Goal: Task Accomplishment & Management: Manage account settings

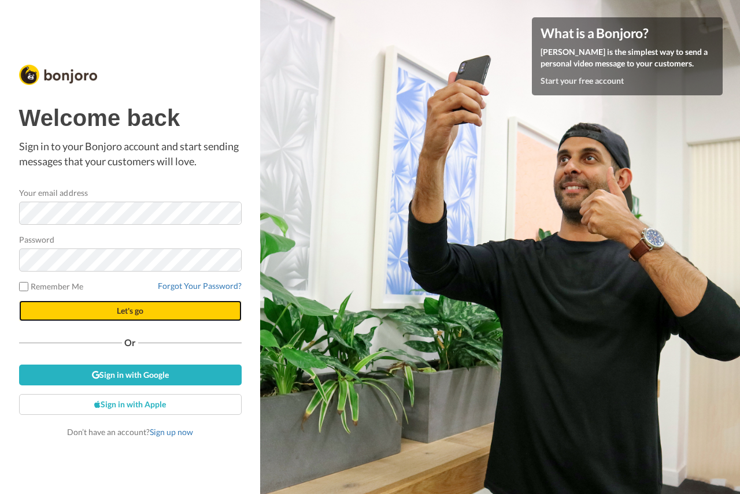
click at [117, 307] on span "Let's go" at bounding box center [130, 311] width 27 height 10
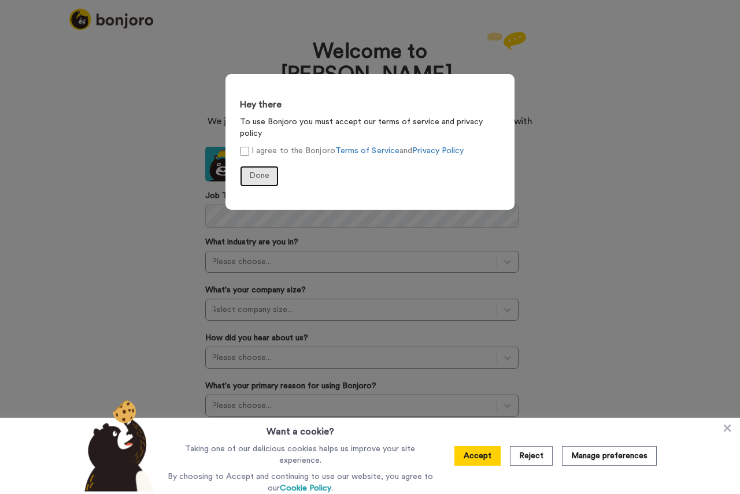
click at [253, 172] on span "Done" at bounding box center [259, 176] width 20 height 8
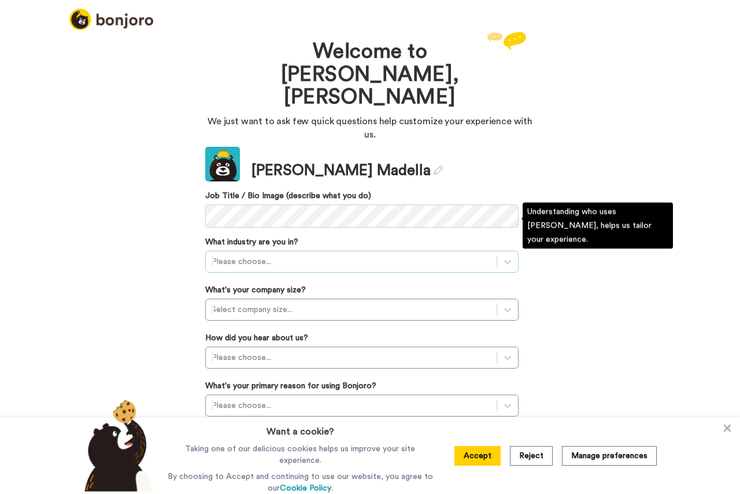
click at [257, 255] on div at bounding box center [351, 262] width 279 height 14
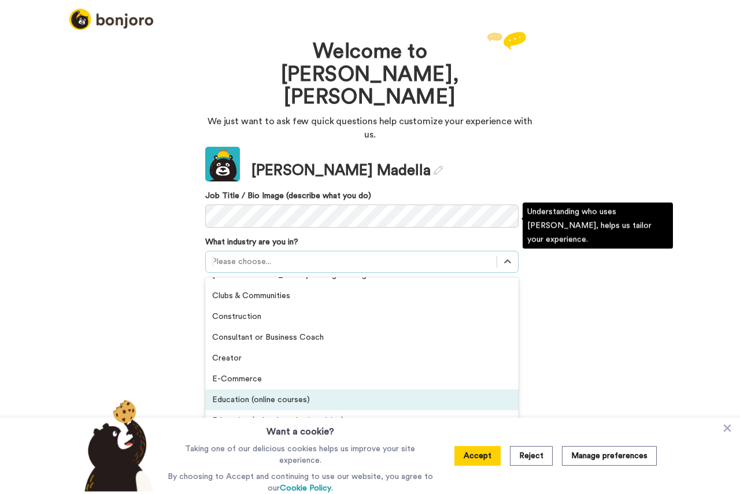
scroll to position [46, 0]
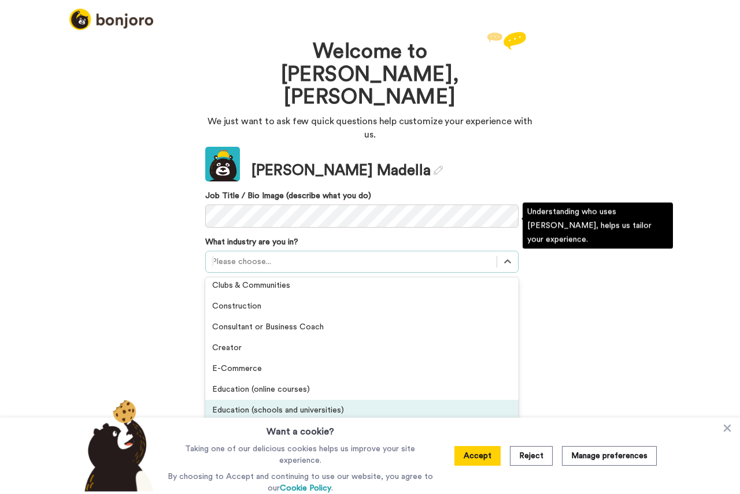
click at [298, 400] on div "Education (schools and universities)" at bounding box center [361, 410] width 313 height 21
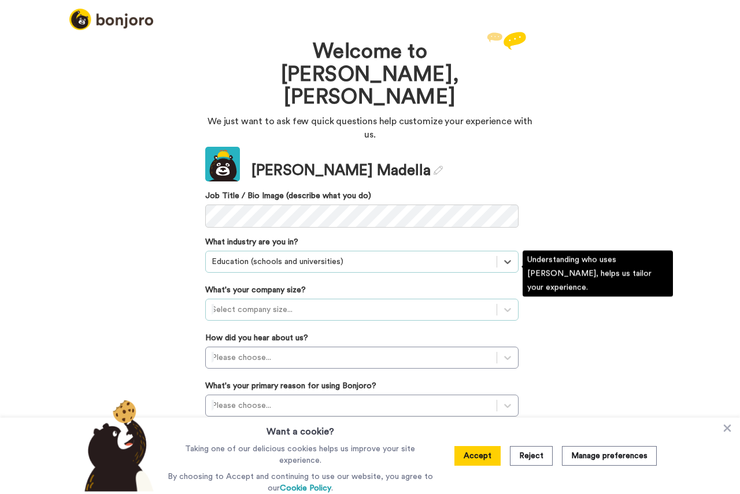
click at [256, 303] on div at bounding box center [351, 310] width 279 height 14
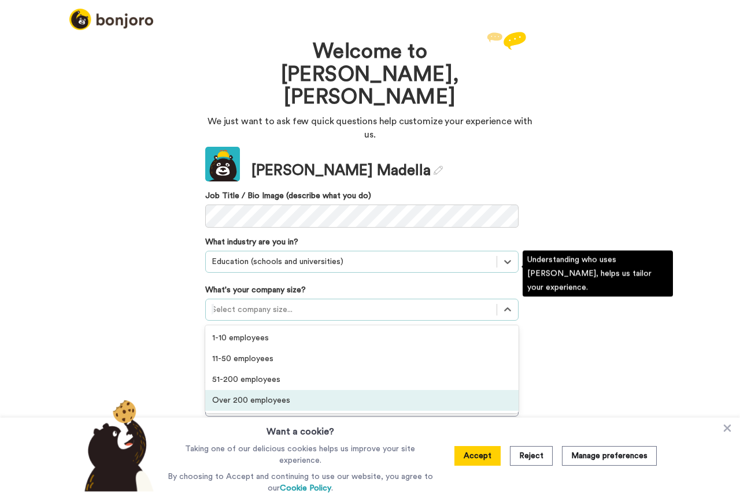
click at [279, 390] on div "Over 200 employees" at bounding box center [361, 400] width 313 height 21
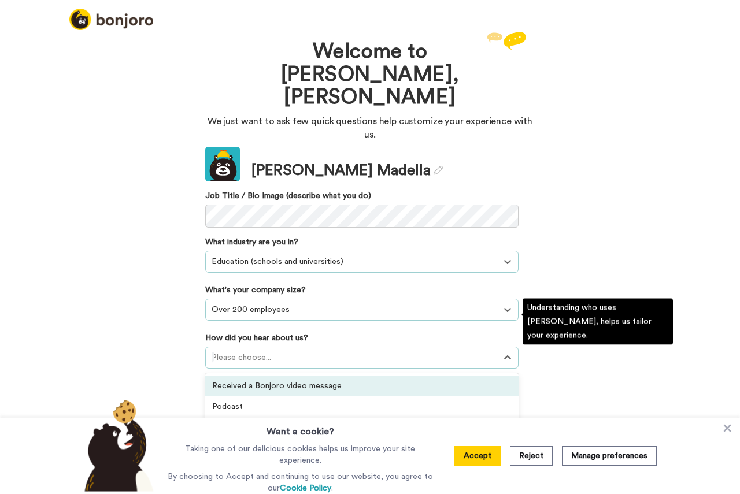
click at [264, 351] on div at bounding box center [351, 358] width 279 height 14
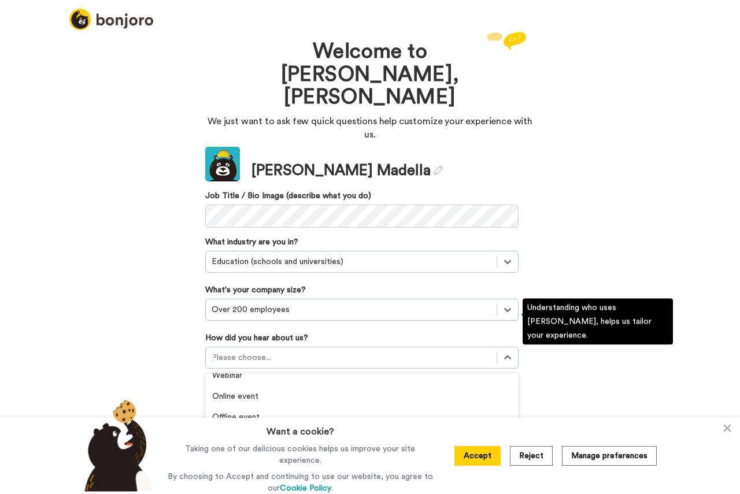
scroll to position [298, 0]
click at [287, 411] on div "Invited by a colleague" at bounding box center [361, 421] width 313 height 21
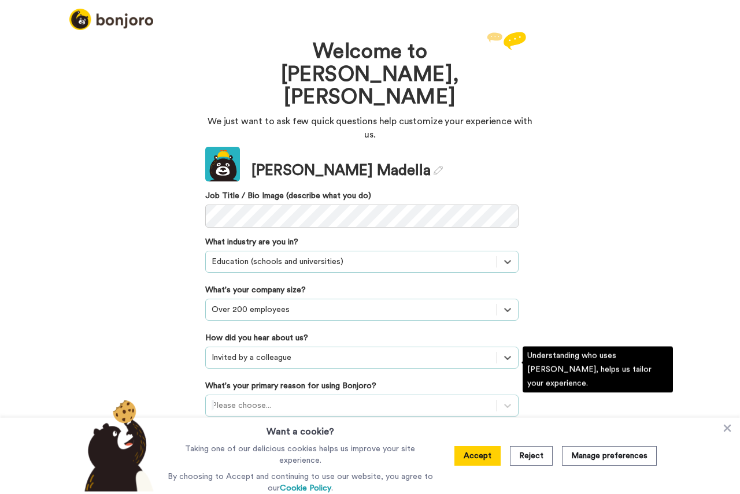
click at [276, 395] on div "Please choose..." at bounding box center [361, 406] width 313 height 22
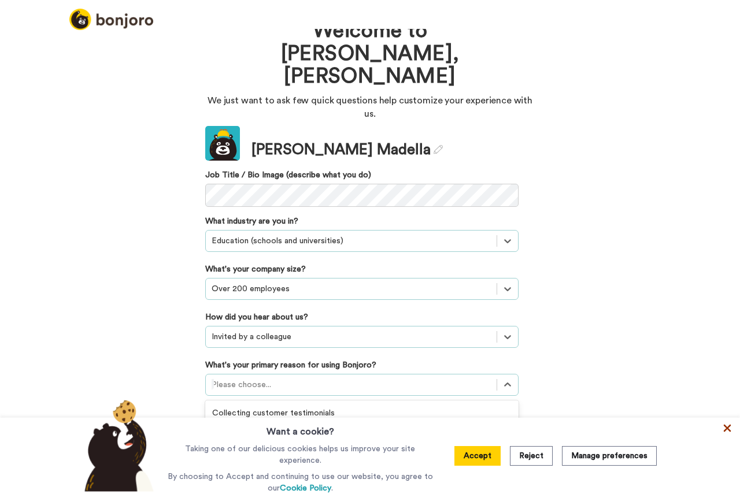
scroll to position [0, 0]
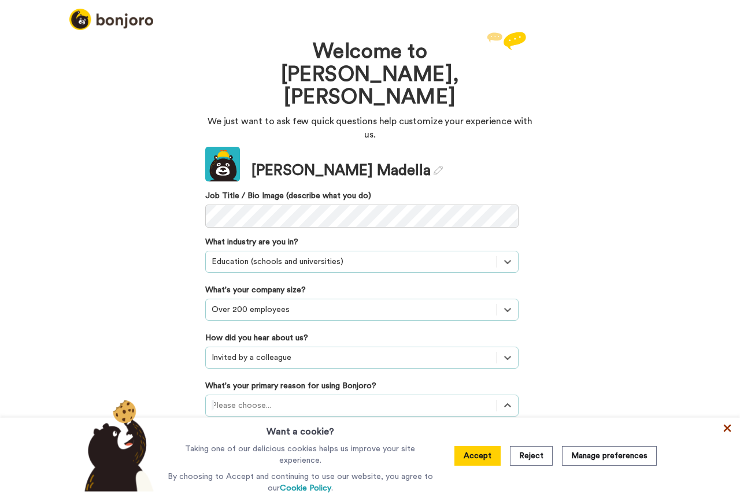
click at [730, 433] on icon at bounding box center [727, 428] width 12 height 12
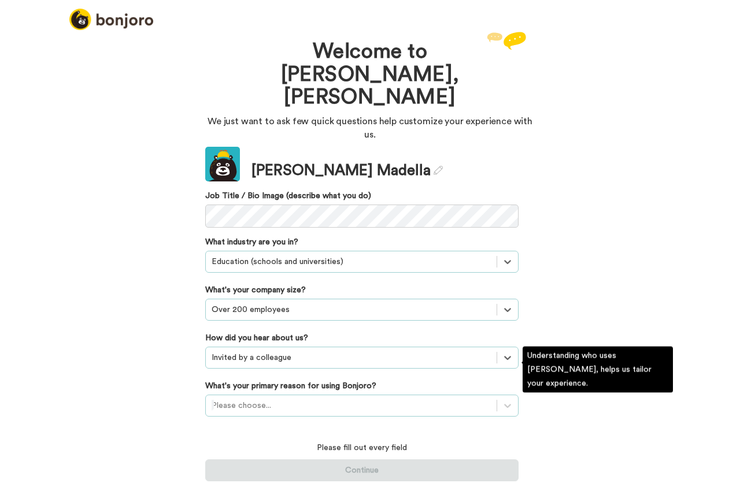
click at [366, 395] on div "Please choose..." at bounding box center [361, 406] width 313 height 22
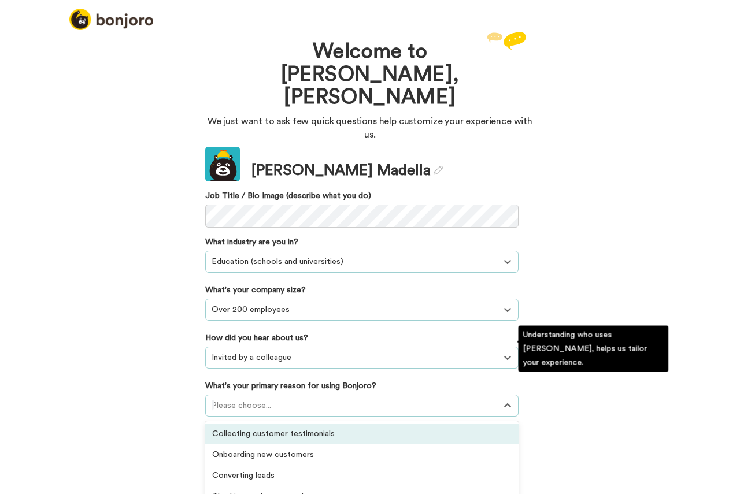
scroll to position [21, 0]
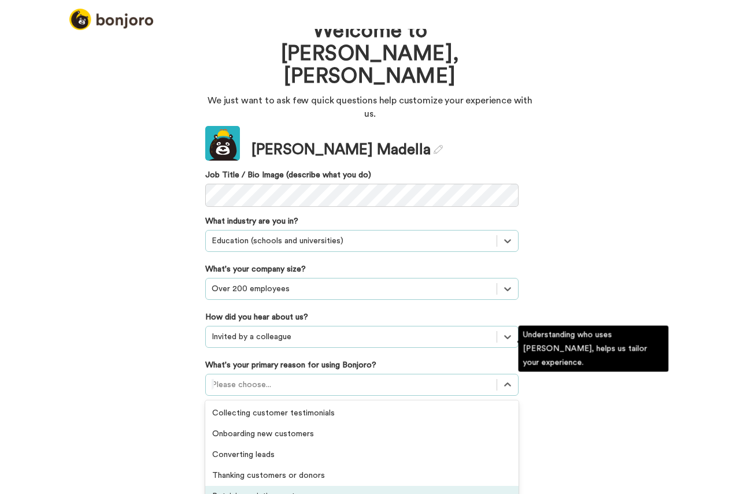
click at [311, 486] on div "Retaining existing customers" at bounding box center [361, 496] width 313 height 21
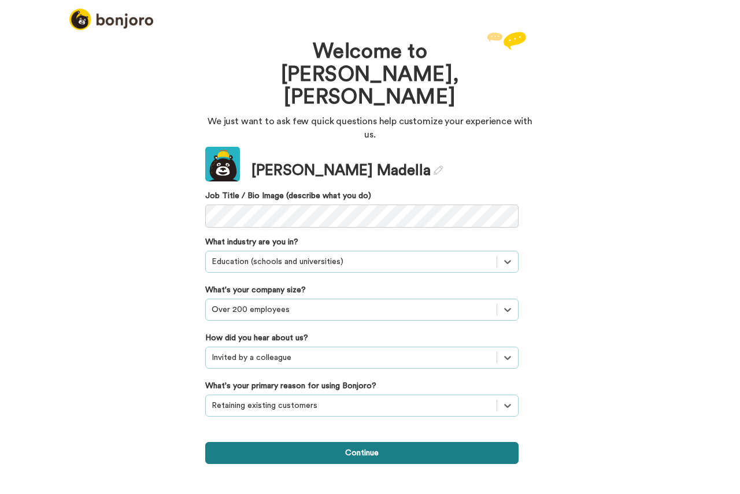
click at [303, 442] on button "Continue" at bounding box center [361, 453] width 313 height 22
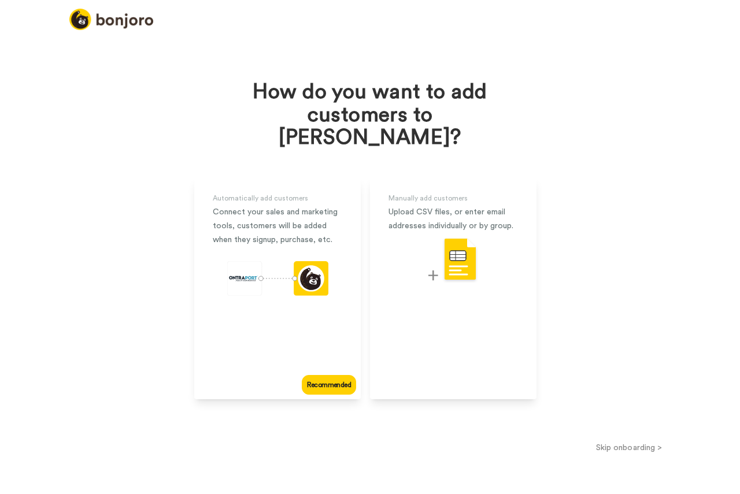
click at [630, 441] on button "Skip onboarding >" at bounding box center [629, 447] width 222 height 12
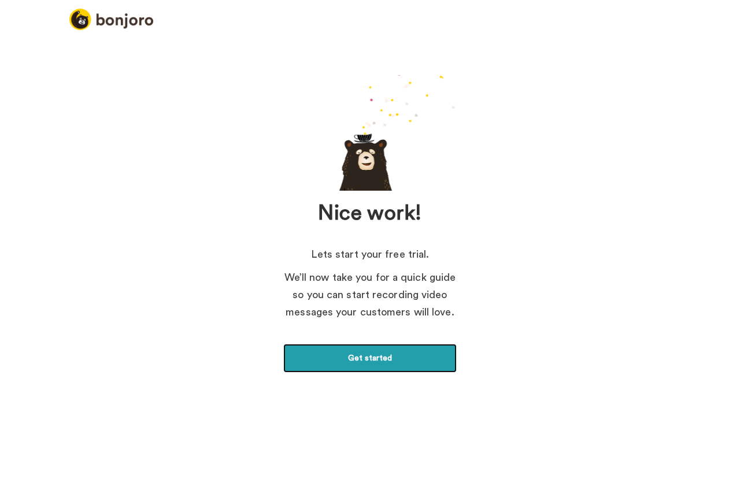
click at [391, 361] on link "Get started" at bounding box center [369, 358] width 173 height 29
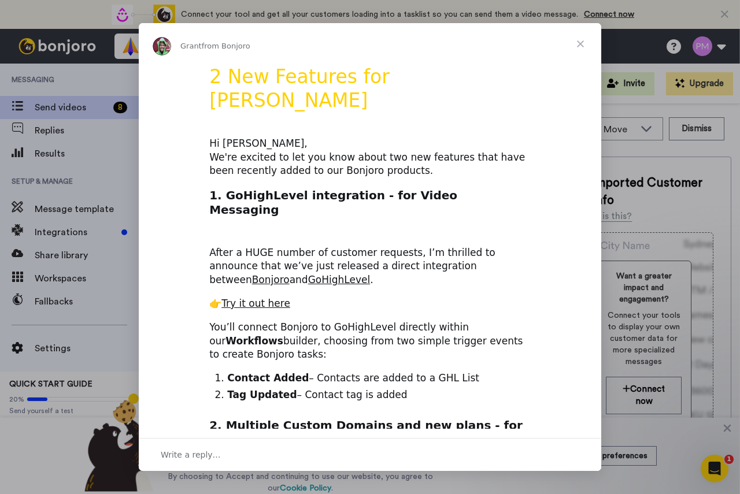
click at [580, 43] on span "Close" at bounding box center [580, 44] width 42 height 42
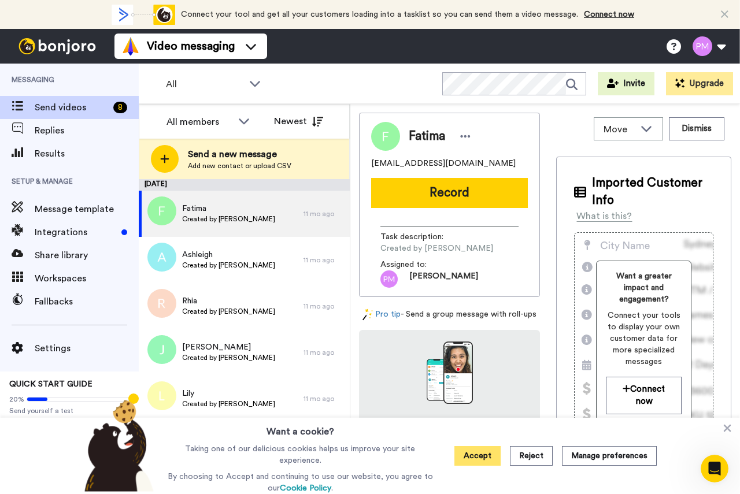
click at [477, 458] on button "Accept" at bounding box center [477, 456] width 46 height 20
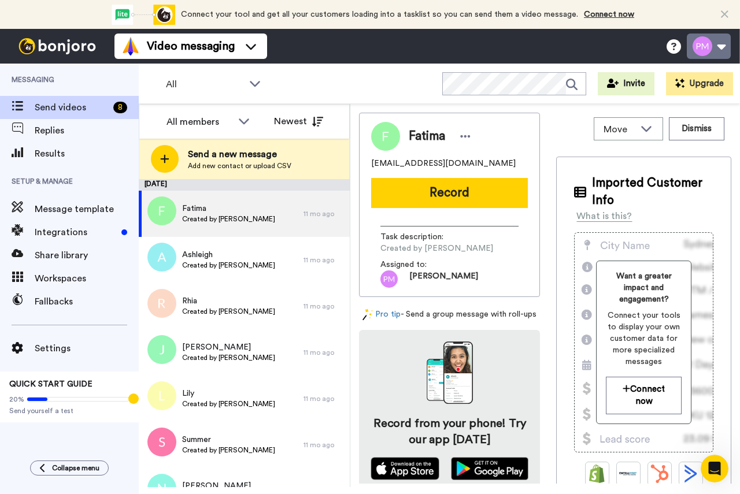
click at [704, 44] on button at bounding box center [709, 46] width 44 height 25
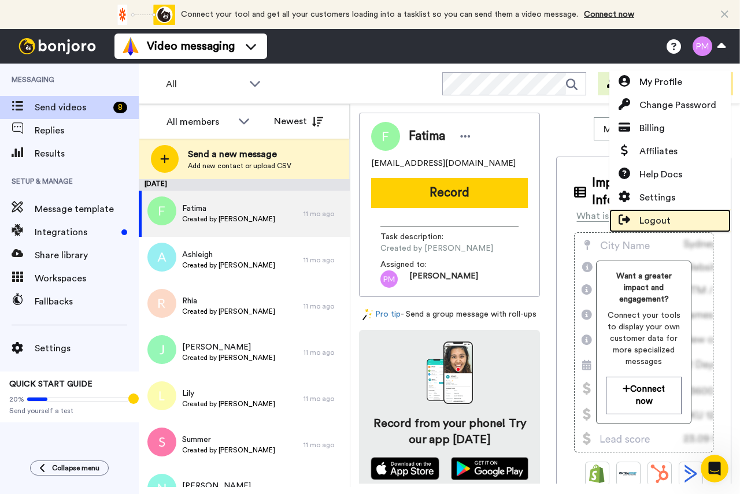
click at [668, 221] on span "Logout" at bounding box center [654, 221] width 31 height 14
